Goal: Information Seeking & Learning: Learn about a topic

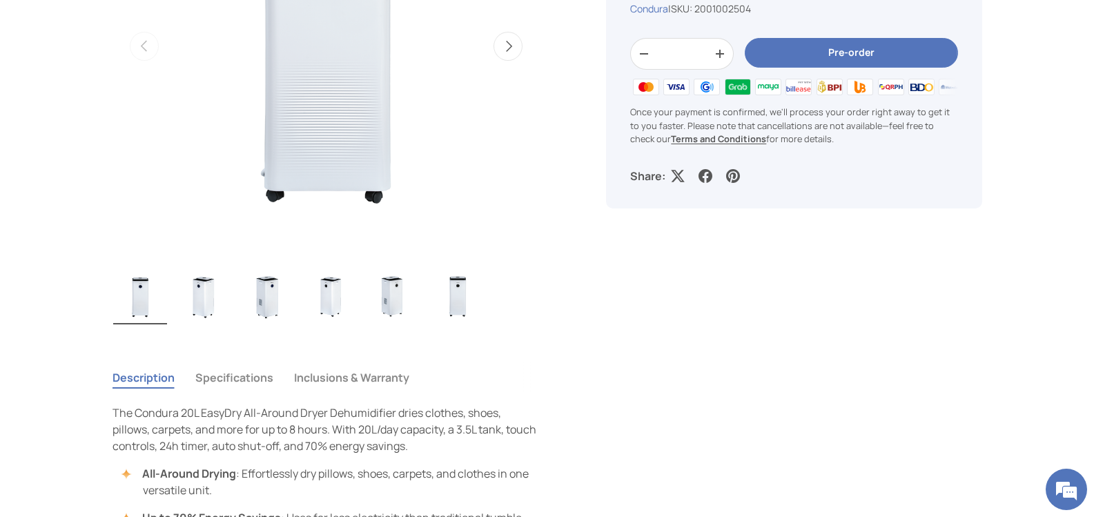
scroll to position [828, 0]
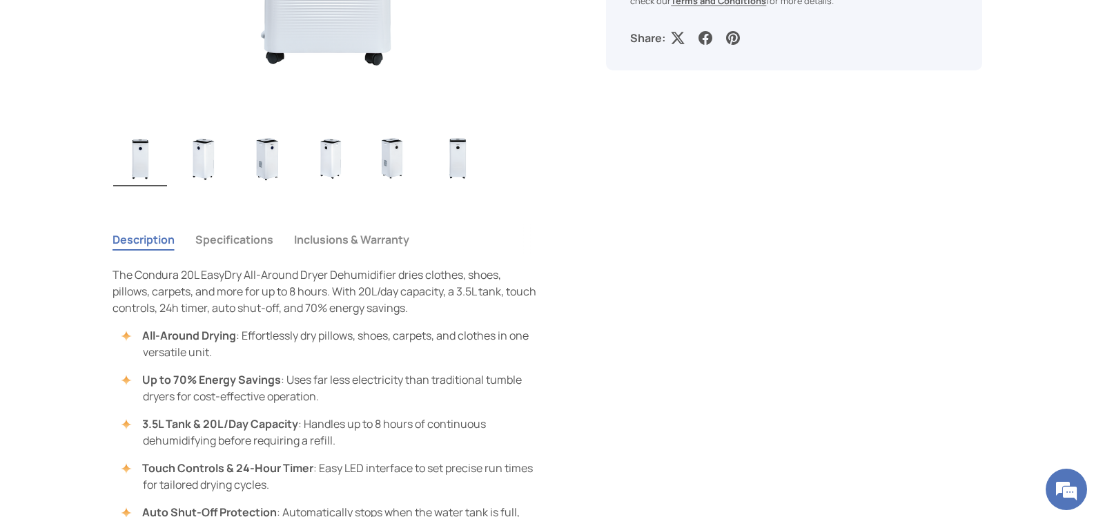
drag, startPoint x: 278, startPoint y: 244, endPoint x: 263, endPoint y: 239, distance: 15.3
click at [267, 242] on div "Description Specifications Inclusions & Warranty" at bounding box center [327, 240] width 428 height 32
click at [262, 239] on button "Specifications" at bounding box center [234, 240] width 78 height 32
click at [253, 244] on button "Specifications" at bounding box center [234, 240] width 78 height 32
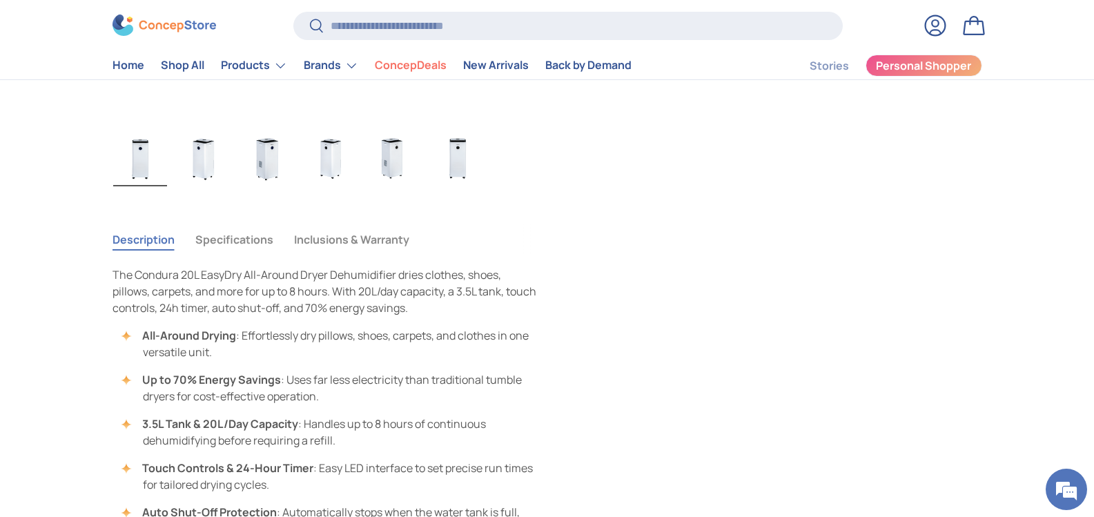
scroll to position [0, 0]
click at [233, 244] on button "Specifications" at bounding box center [234, 240] width 78 height 32
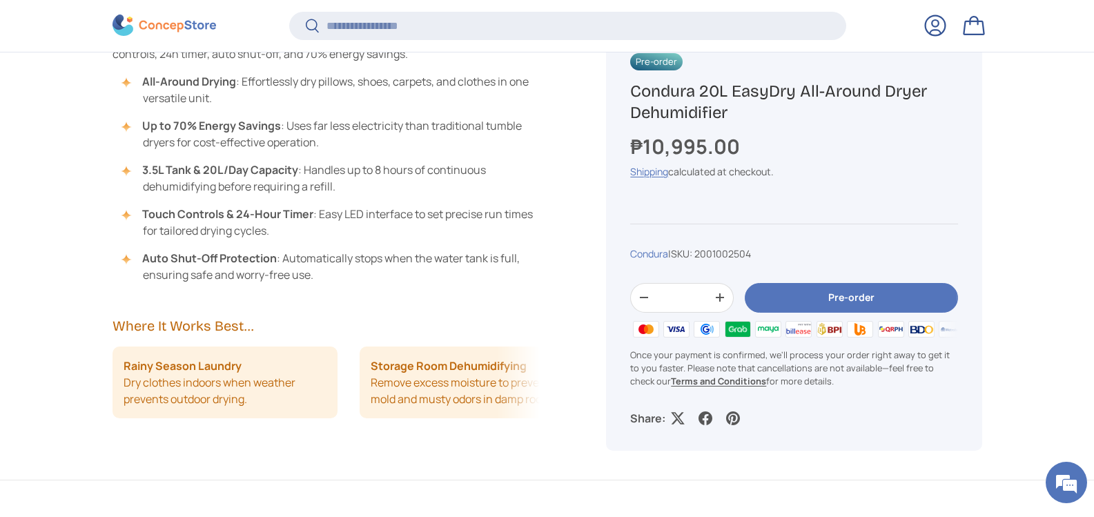
scroll to position [1102, 0]
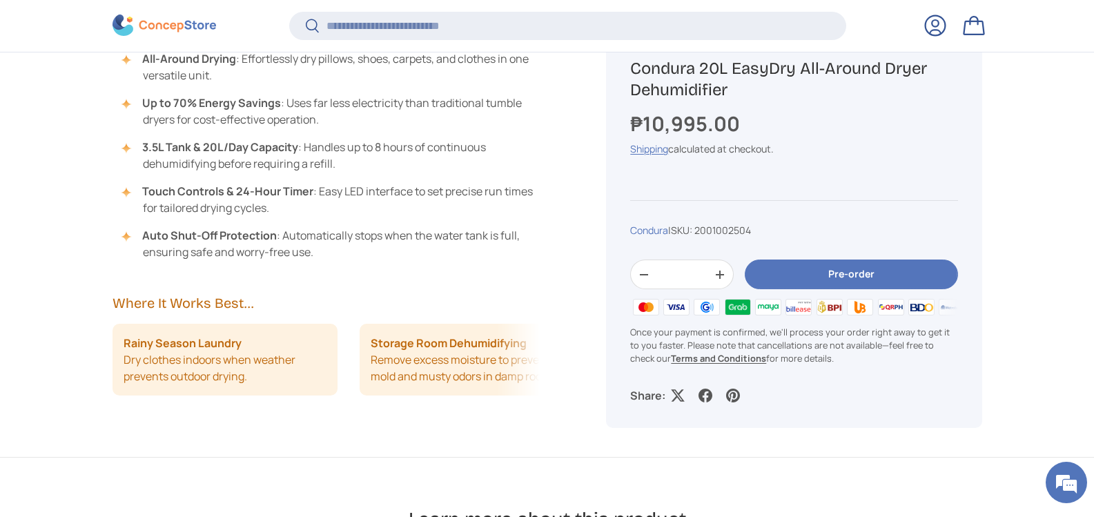
drag, startPoint x: 629, startPoint y: 66, endPoint x: 746, endPoint y: 96, distance: 121.2
click at [746, 97] on div "Pre-order Condura 20L EasyDry All-Around Dryer Dehumidifier ₱10,995.00 Unit pri…" at bounding box center [794, 217] width 376 height 424
copy h1 "Condura 20L EasyDry All-Around Dryer Dehumidifier"
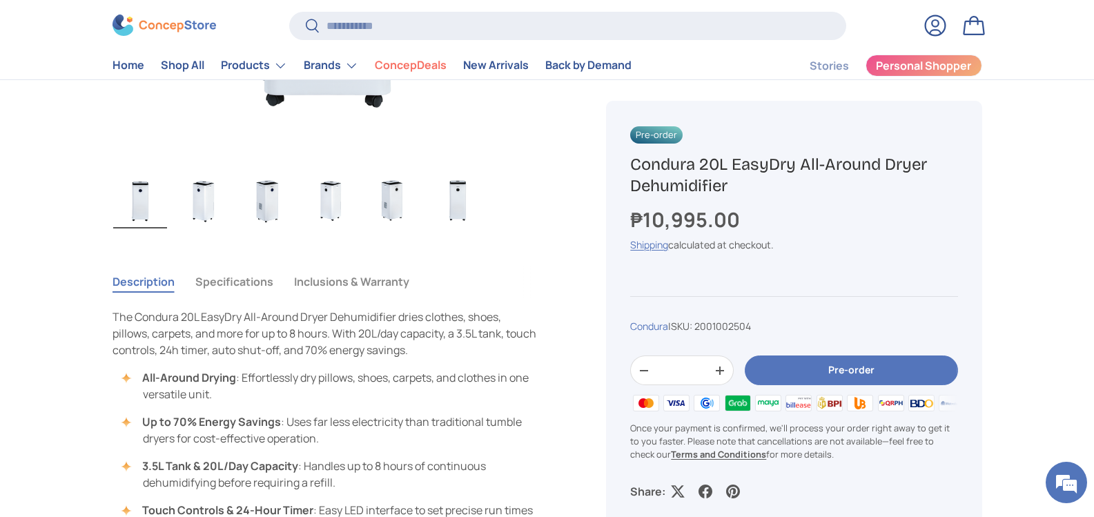
scroll to position [759, 0]
